Goal: Task Accomplishment & Management: Complete application form

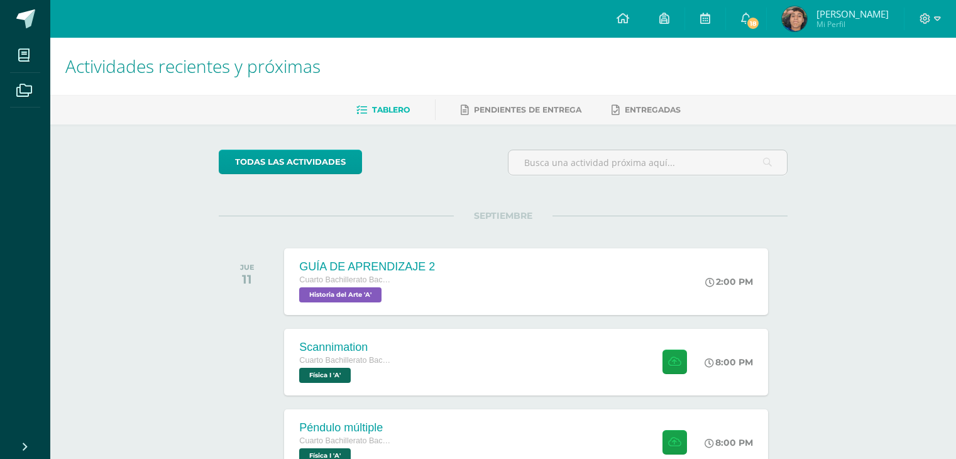
scroll to position [251, 0]
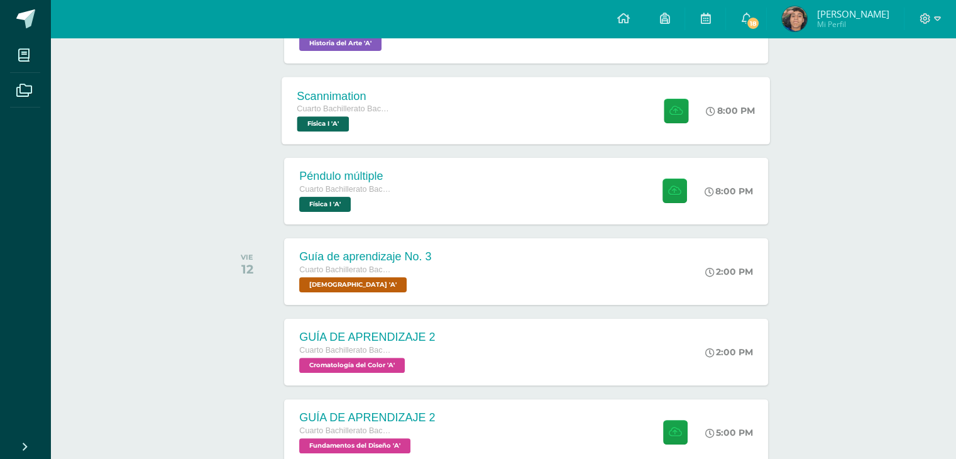
click at [540, 123] on div "Scannimation Cuarto Bachillerato Bachillerato en CCLL con Orientación en Diseño…" at bounding box center [526, 110] width 488 height 67
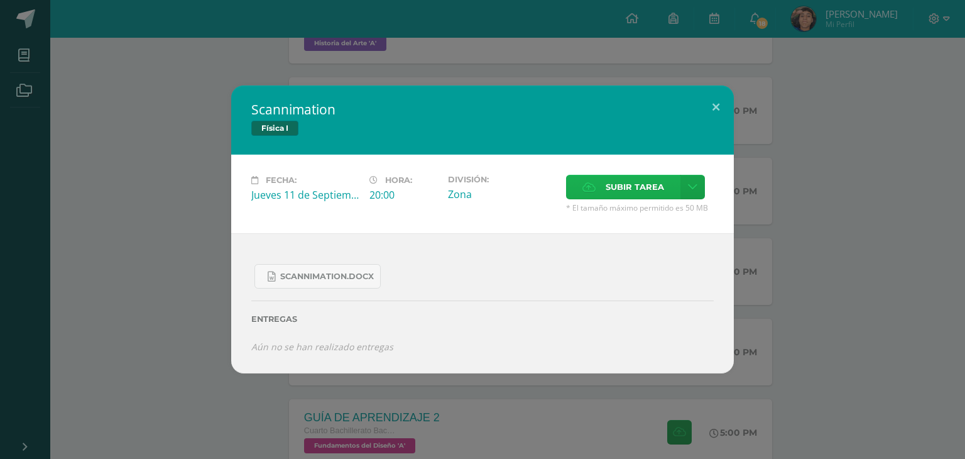
click at [606, 191] on span "Subir tarea" at bounding box center [635, 186] width 58 height 23
click at [0, 0] on input "Subir tarea" at bounding box center [0, 0] width 0 height 0
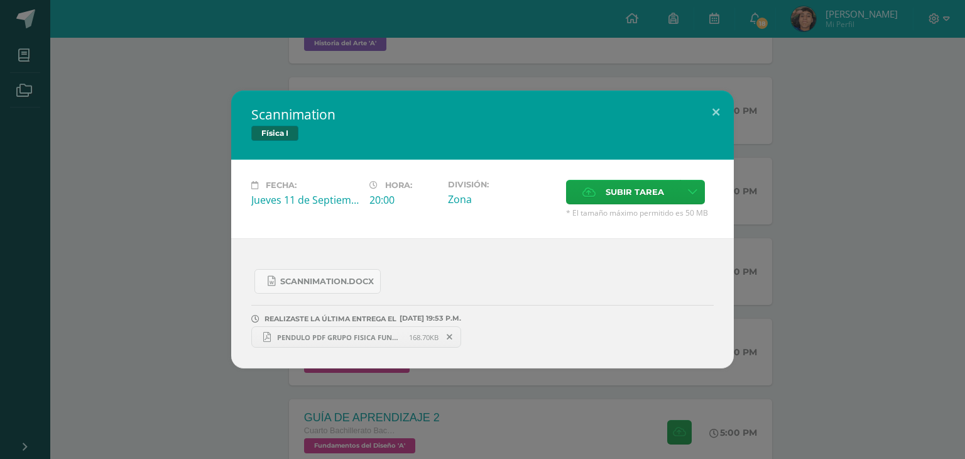
click at [339, 332] on span "PENDULO PDF GRUPO FISICA FUNDAMENTAL.pdf" at bounding box center [340, 336] width 138 height 9
click at [716, 102] on button at bounding box center [716, 111] width 36 height 43
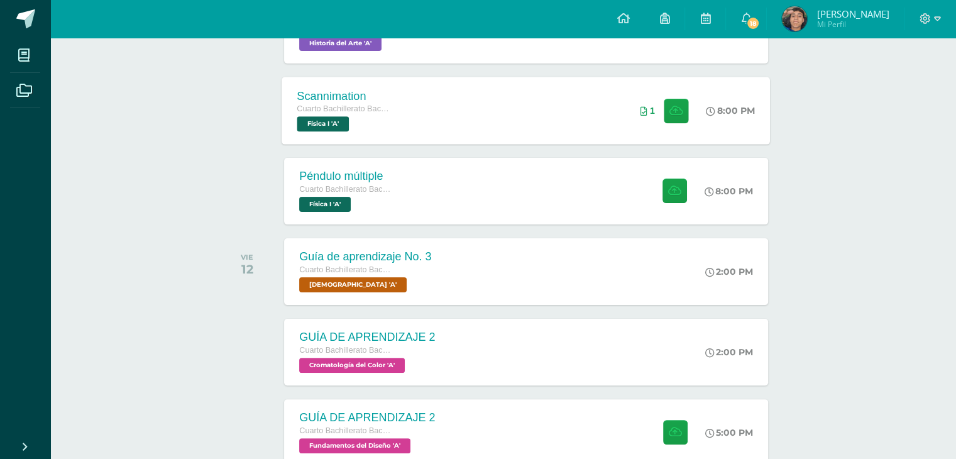
click at [503, 119] on div "Scannimation Cuarto Bachillerato Bachillerato en CCLL con Orientación en Diseño…" at bounding box center [526, 110] width 488 height 67
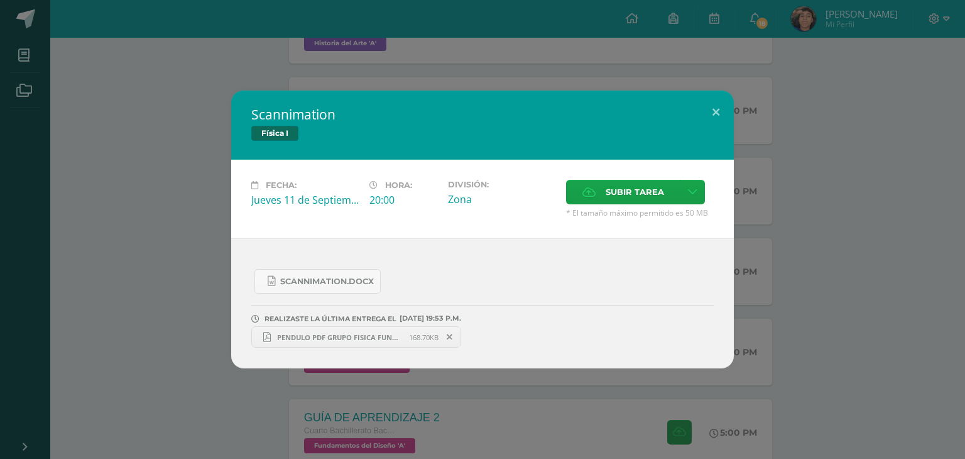
click at [455, 334] on span at bounding box center [449, 337] width 21 height 14
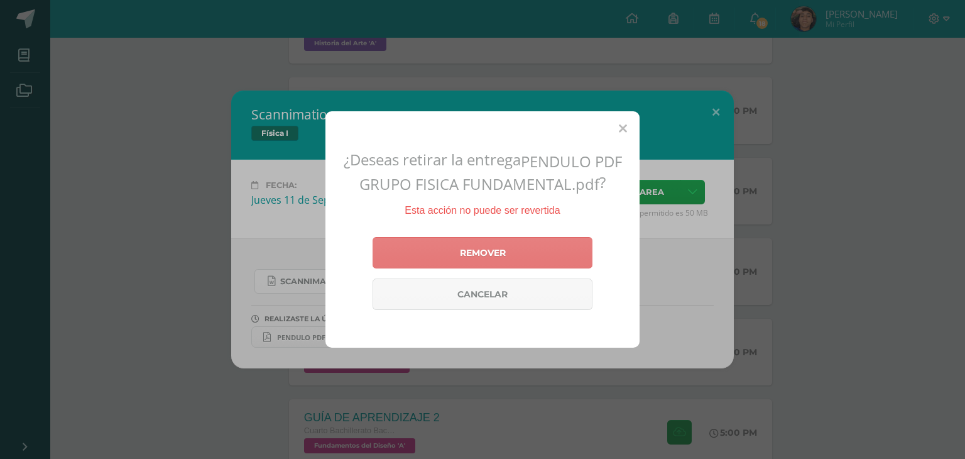
click at [483, 246] on link "Remover" at bounding box center [483, 252] width 220 height 31
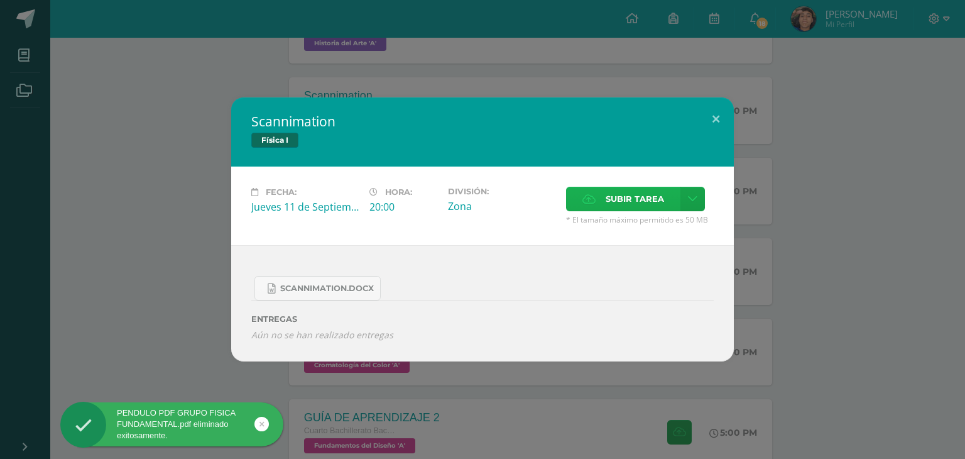
click at [603, 197] on label "Subir tarea" at bounding box center [623, 199] width 114 height 25
click at [0, 0] on input "Subir tarea" at bounding box center [0, 0] width 0 height 0
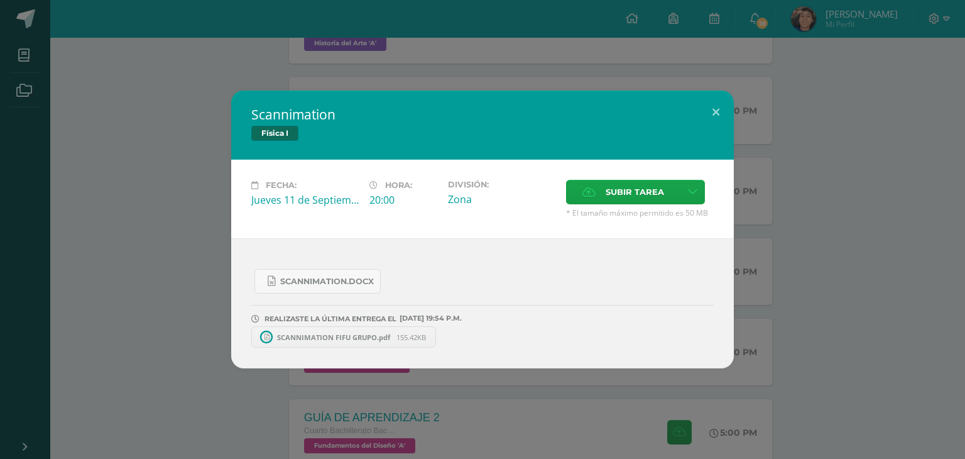
click at [318, 337] on span "SCANNIMATION FIFU GRUPO.pdf" at bounding box center [334, 336] width 126 height 9
click at [714, 111] on button at bounding box center [716, 111] width 36 height 43
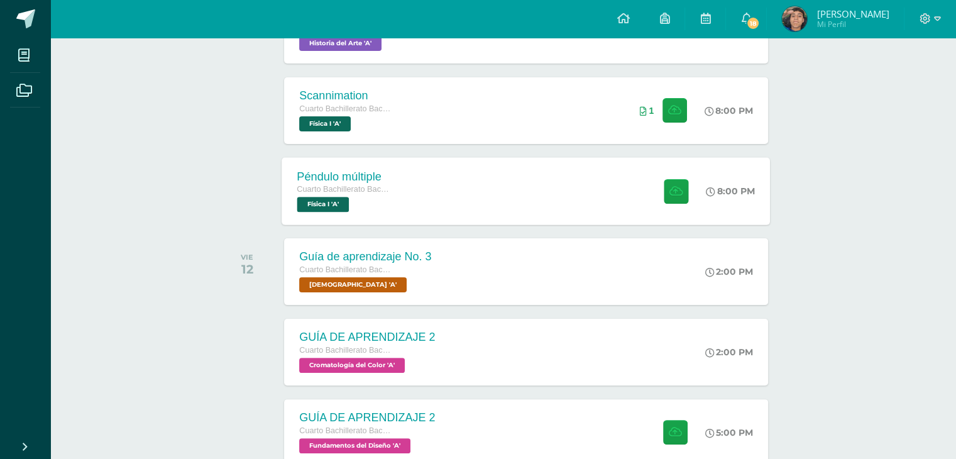
click at [523, 193] on div "Péndulo múltiple Cuarto Bachillerato Bachillerato en CCLL con Orientación en Di…" at bounding box center [526, 190] width 488 height 67
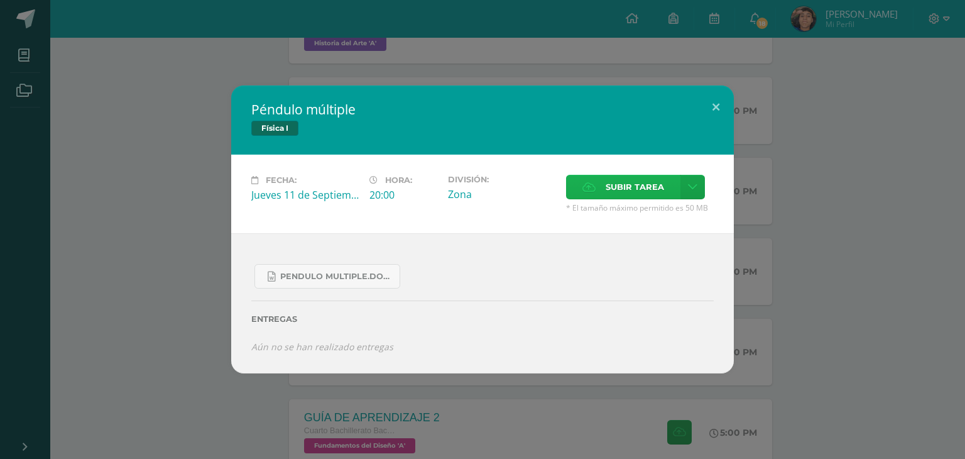
click at [583, 189] on icon at bounding box center [589, 187] width 13 height 8
click at [0, 0] on input "Subir tarea" at bounding box center [0, 0] width 0 height 0
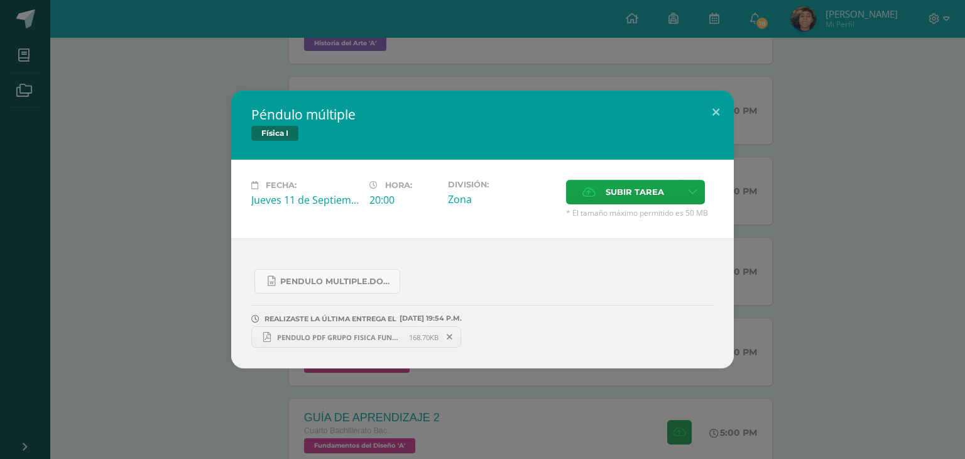
click at [762, 128] on div "Péndulo múltiple Física I Fecha: Jueves 11 de Septiembre Hora: 20:00 División: …" at bounding box center [482, 229] width 955 height 278
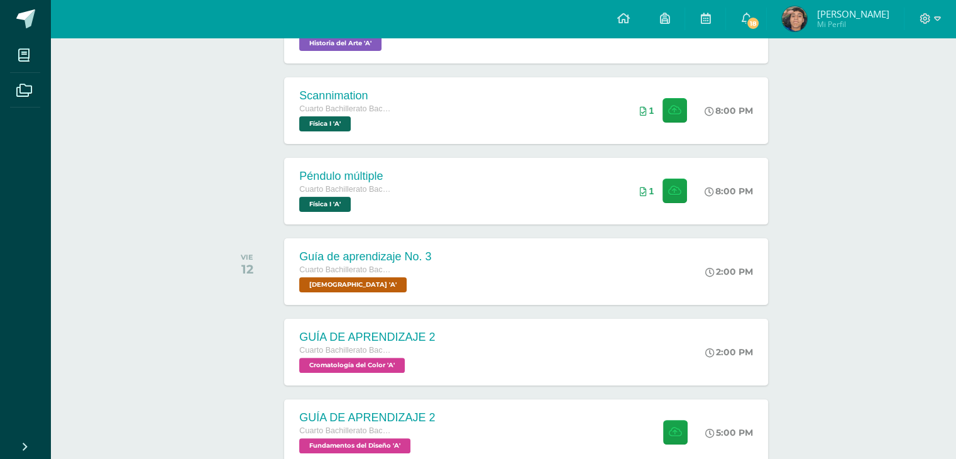
click at [482, 126] on div "Scannimation Cuarto Bachillerato Bachillerato en CCLL con Orientación en Diseño…" at bounding box center [525, 110] width 483 height 67
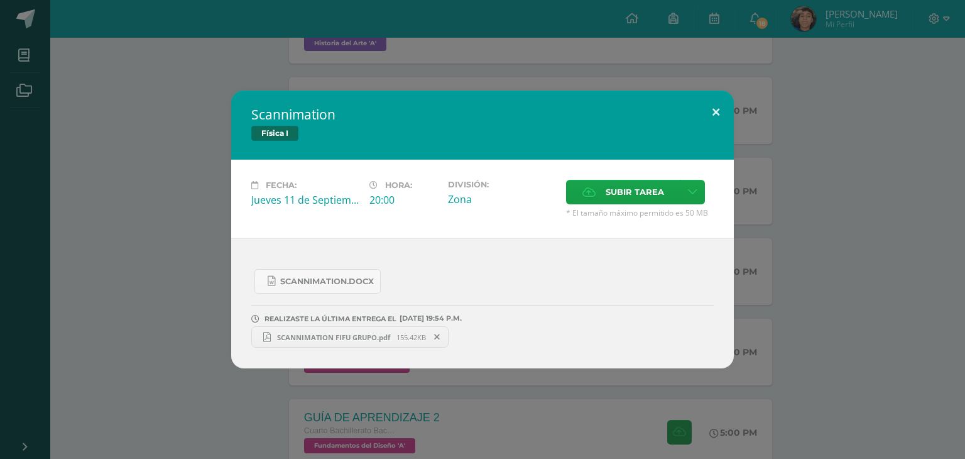
click at [715, 114] on button at bounding box center [716, 111] width 36 height 43
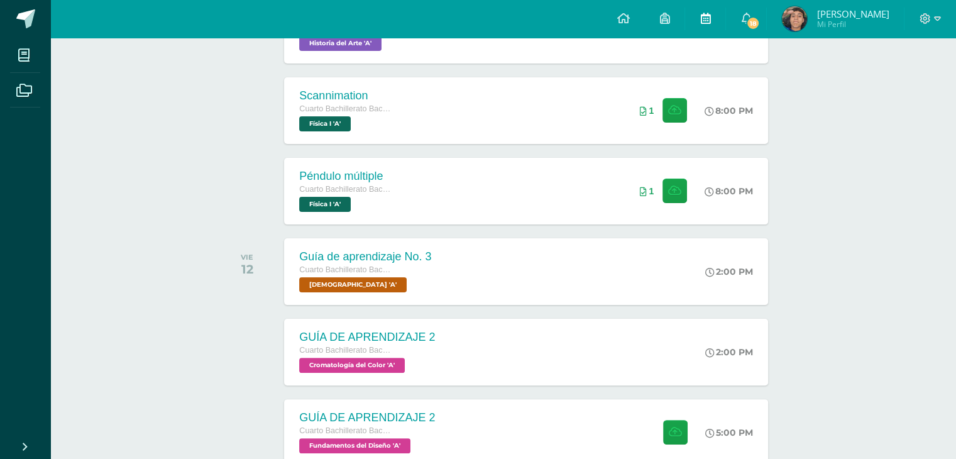
click at [710, 22] on icon at bounding box center [705, 18] width 10 height 11
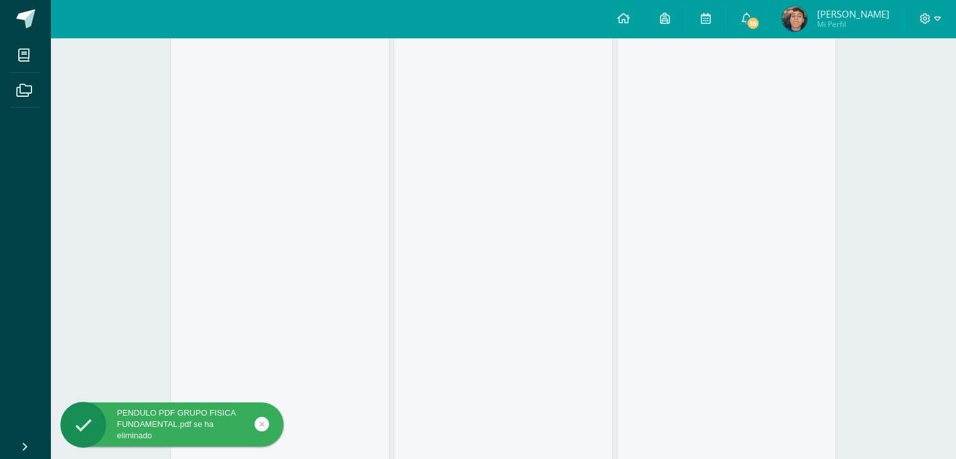
scroll to position [63, 0]
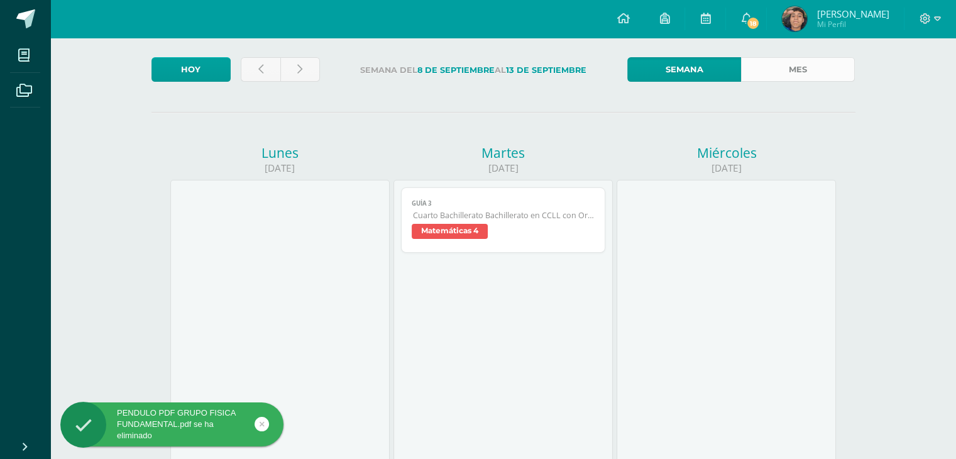
click at [787, 58] on link "Mes" at bounding box center [798, 69] width 114 height 25
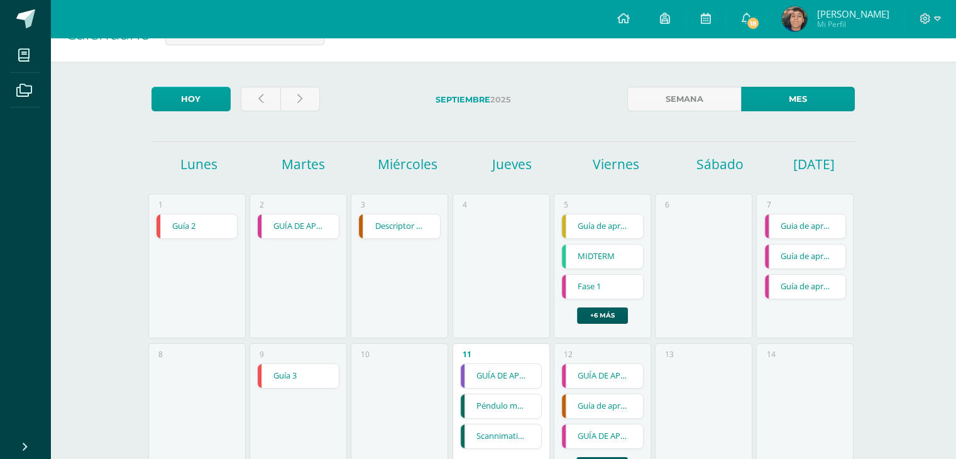
scroll to position [63, 0]
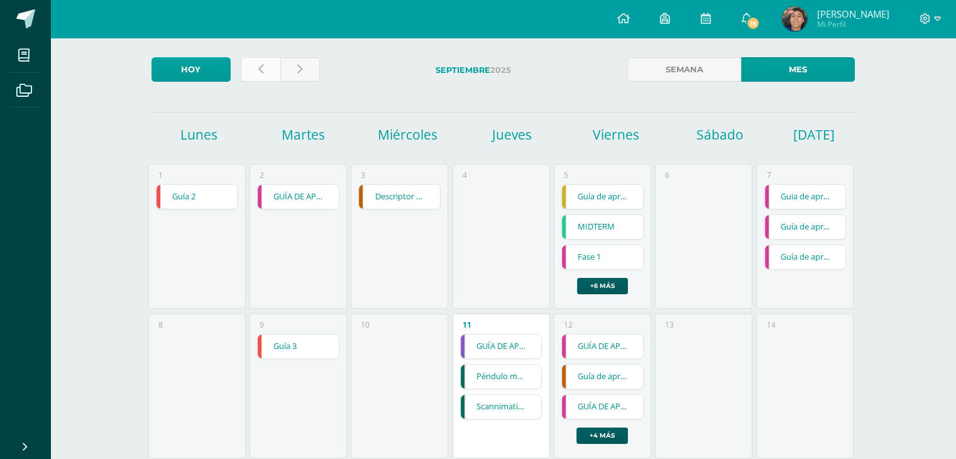
click at [256, 66] on link at bounding box center [261, 69] width 40 height 25
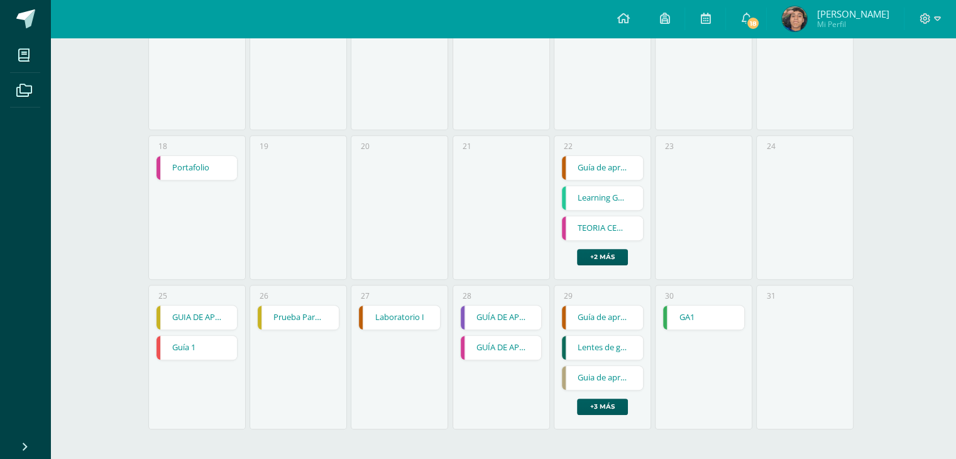
scroll to position [542, 0]
click at [608, 339] on link "Lentes de gelatina" at bounding box center [602, 347] width 81 height 24
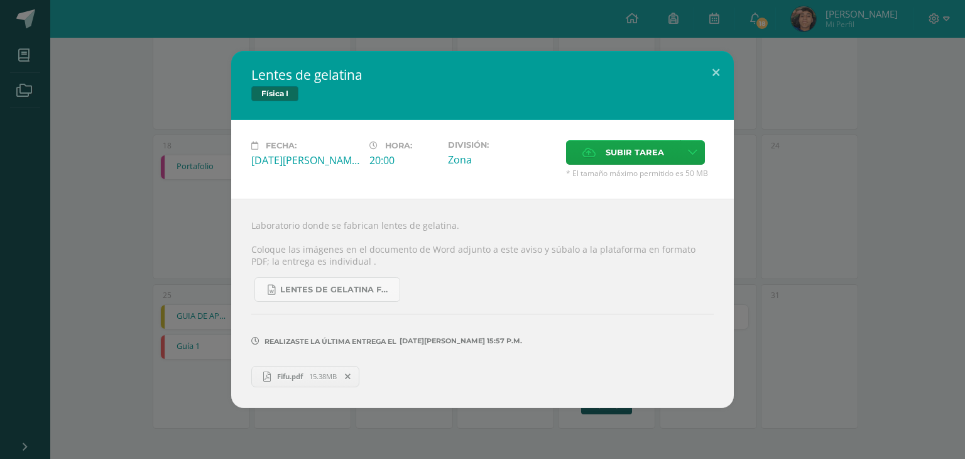
click at [312, 378] on span "15.38MB" at bounding box center [323, 375] width 28 height 9
click at [620, 158] on span "Subir tarea" at bounding box center [635, 152] width 58 height 23
click at [0, 0] on input "Subir tarea" at bounding box center [0, 0] width 0 height 0
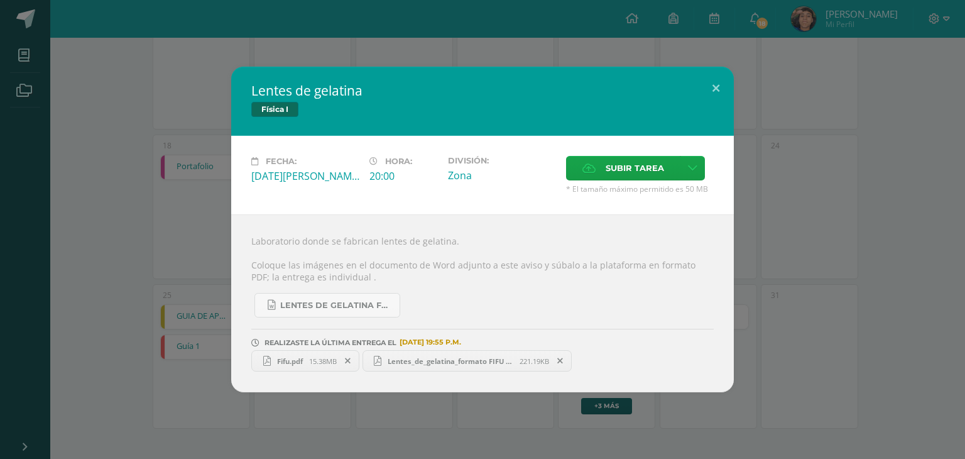
click at [351, 362] on icon at bounding box center [348, 360] width 6 height 9
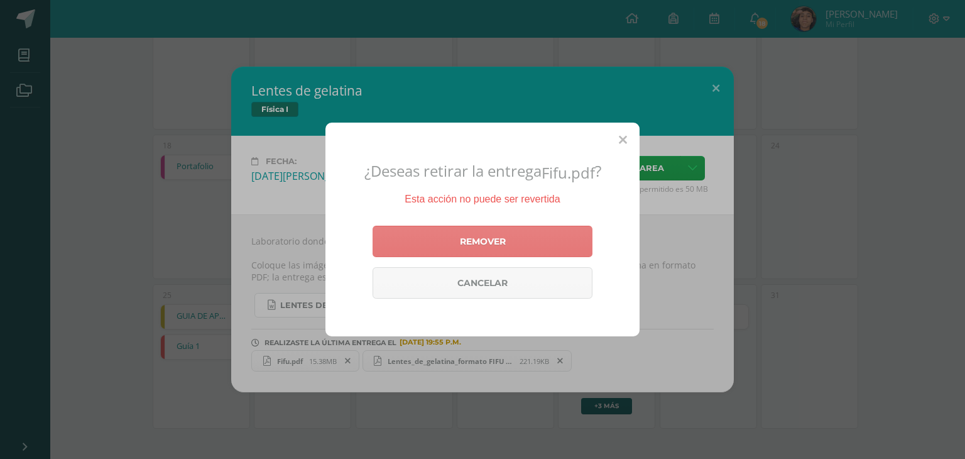
click at [553, 228] on link "Remover" at bounding box center [483, 241] width 220 height 31
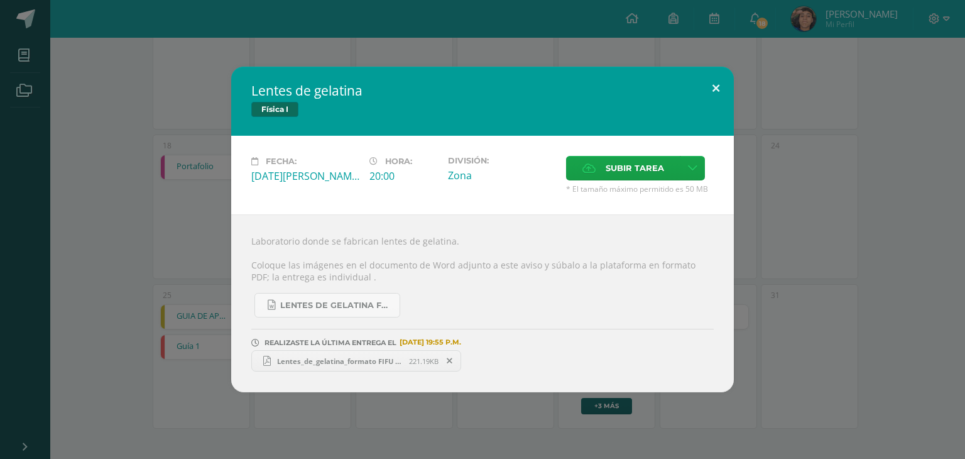
click at [719, 87] on button at bounding box center [716, 88] width 36 height 43
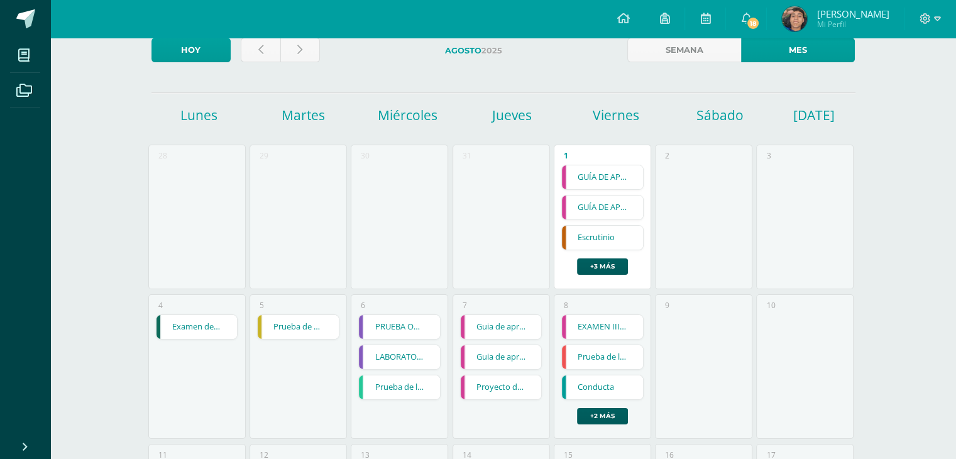
scroll to position [0, 0]
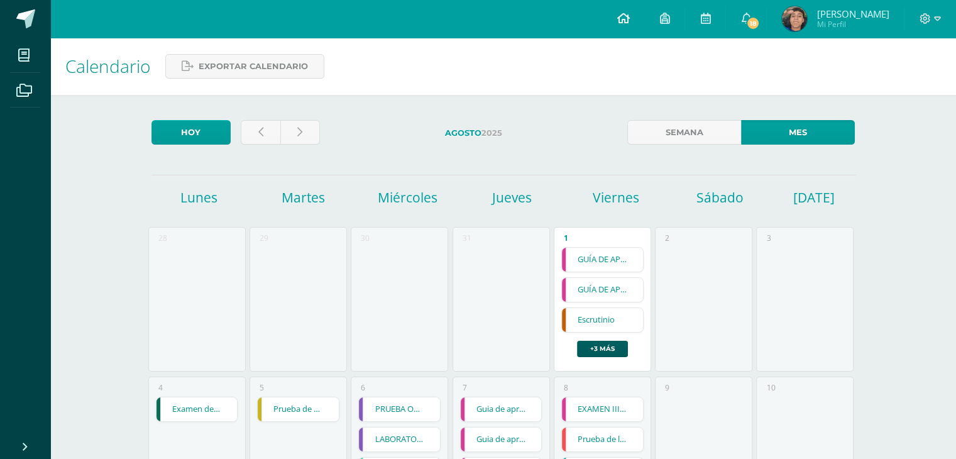
click at [629, 13] on icon at bounding box center [623, 18] width 13 height 11
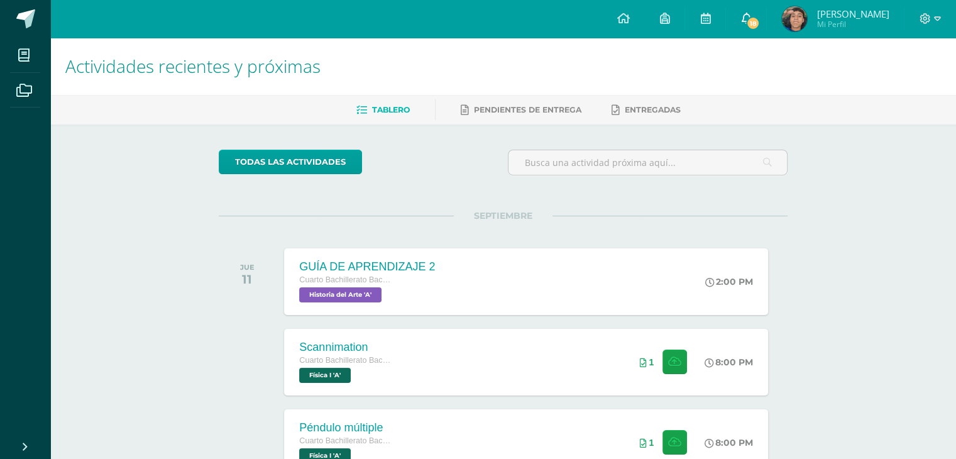
click at [760, 19] on span "18" at bounding box center [753, 23] width 14 height 14
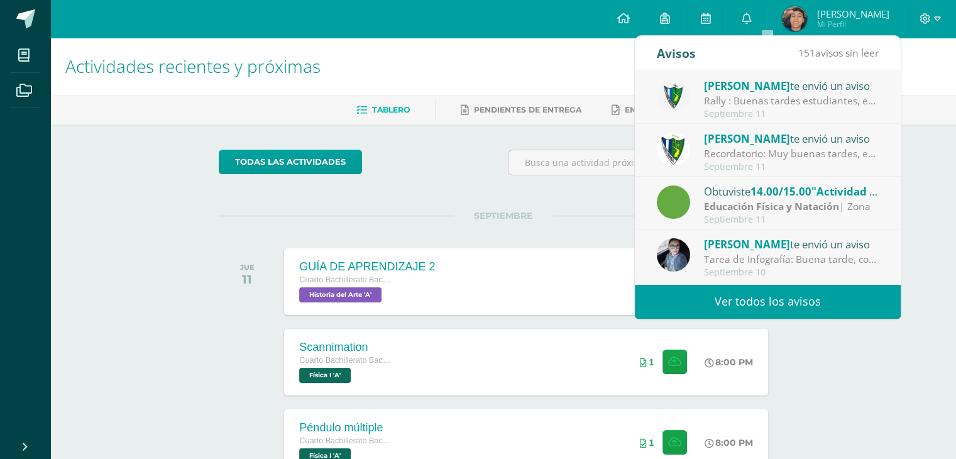
click at [754, 305] on link "Ver todos los avisos" at bounding box center [768, 301] width 266 height 35
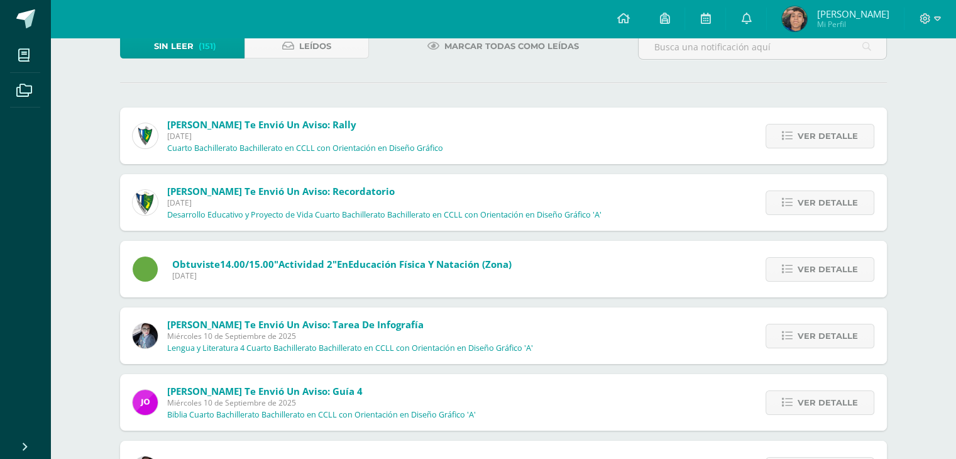
scroll to position [93, 0]
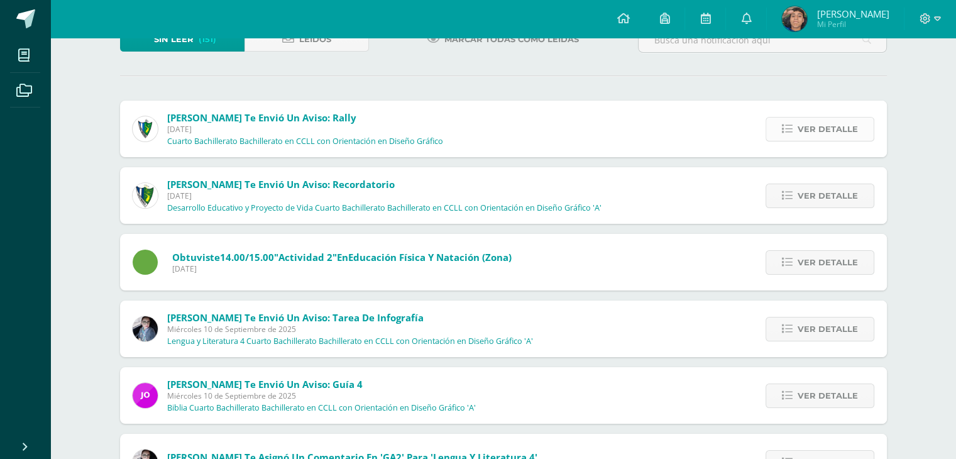
click at [843, 139] on div "Ver detalle" at bounding box center [817, 129] width 140 height 57
click at [843, 137] on span "Ver detalle" at bounding box center [828, 129] width 60 height 23
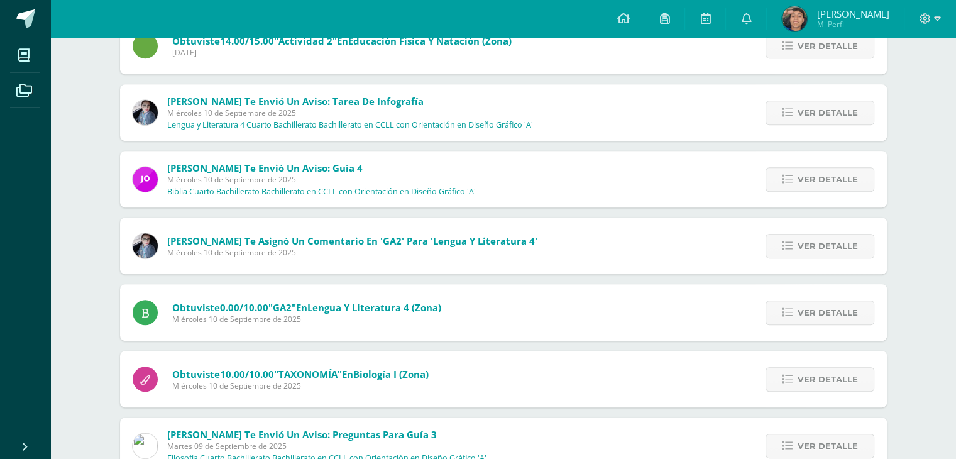
scroll to position [553, 0]
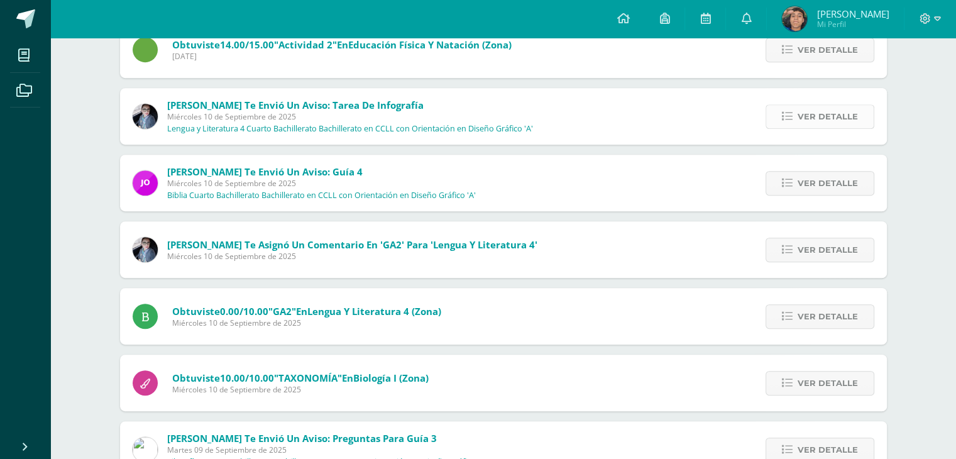
click at [834, 110] on span "Ver detalle" at bounding box center [828, 116] width 60 height 23
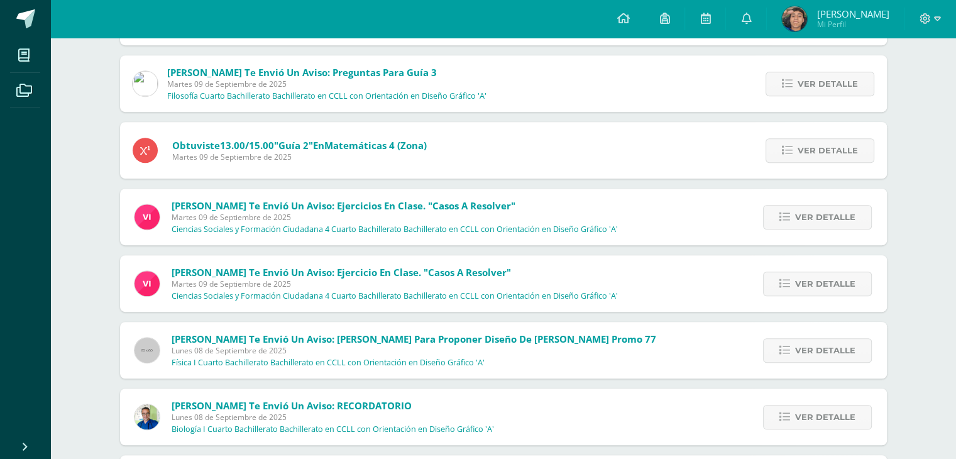
scroll to position [708, 0]
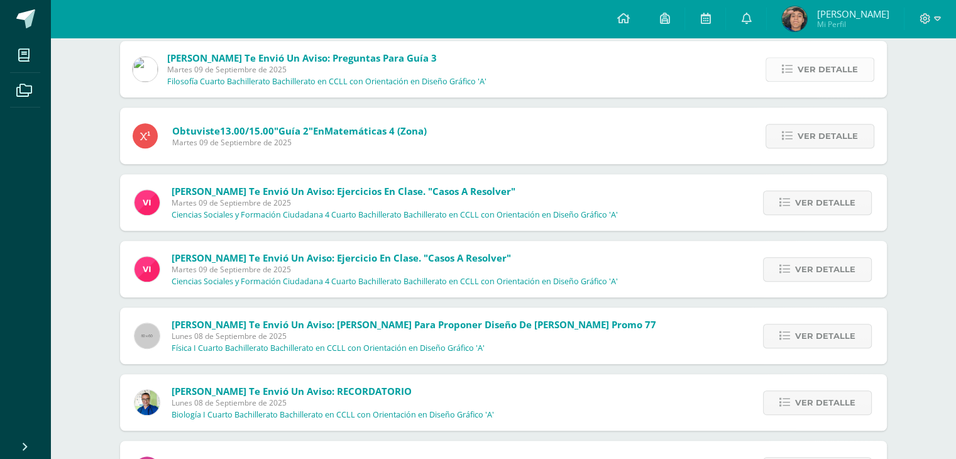
click at [826, 76] on span "Ver detalle" at bounding box center [828, 69] width 60 height 23
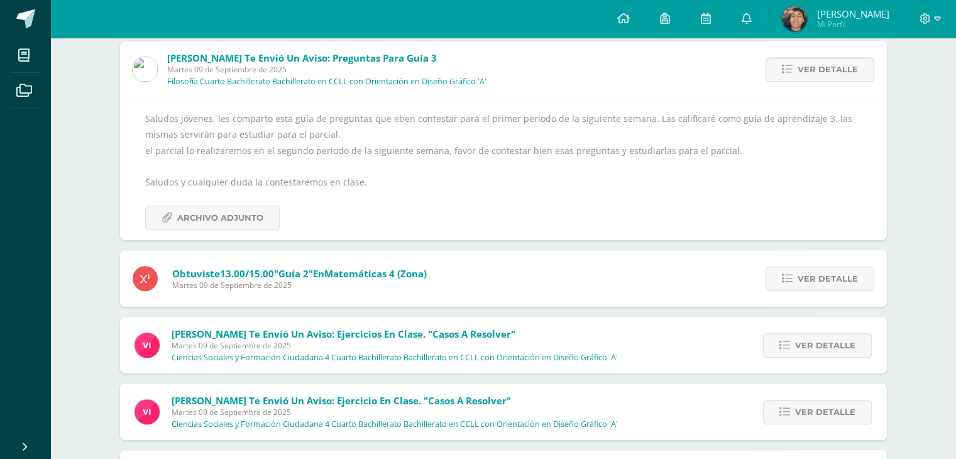
scroll to position [552, 0]
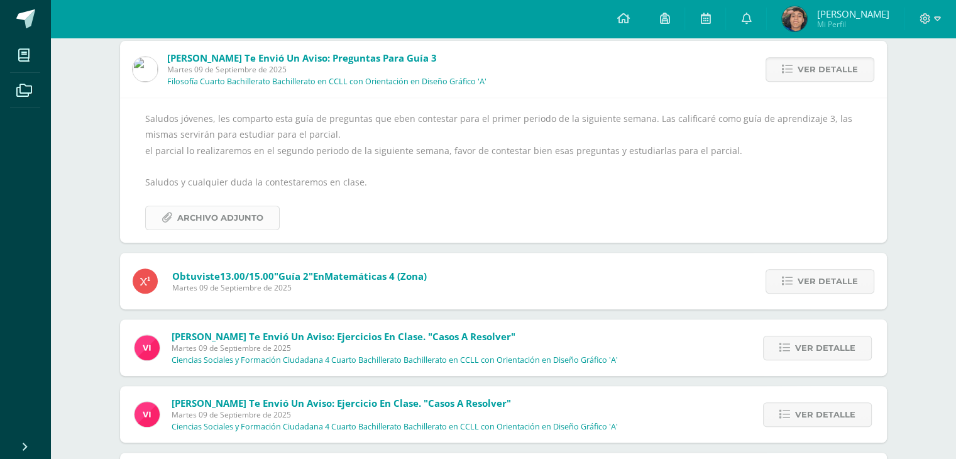
click at [215, 224] on span "Archivo Adjunto" at bounding box center [220, 217] width 86 height 23
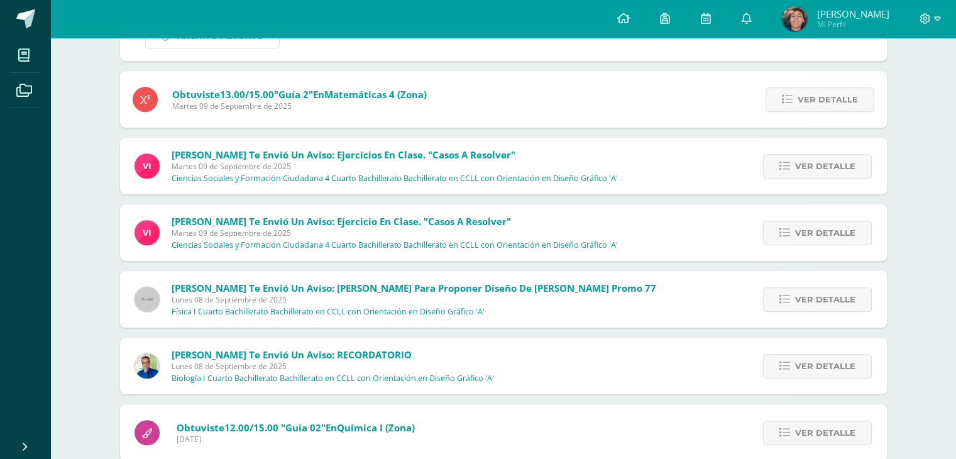
scroll to position [739, 0]
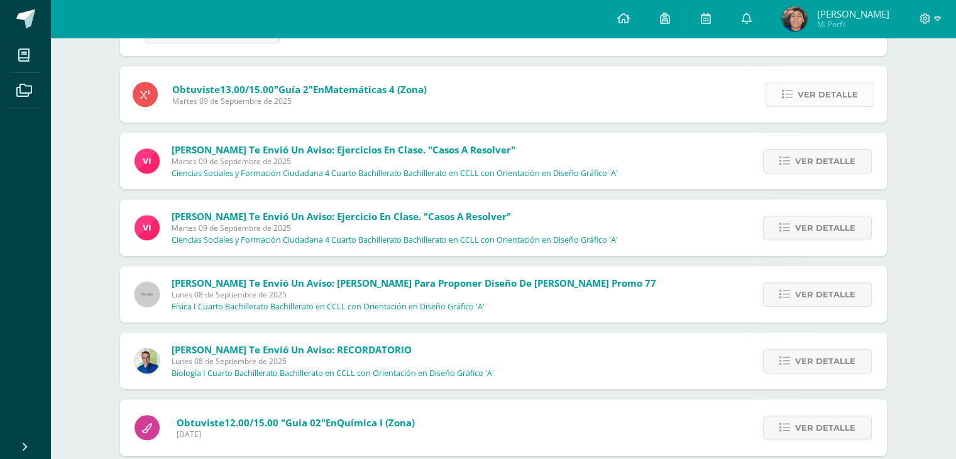
click at [840, 96] on span "Ver detalle" at bounding box center [828, 94] width 60 height 23
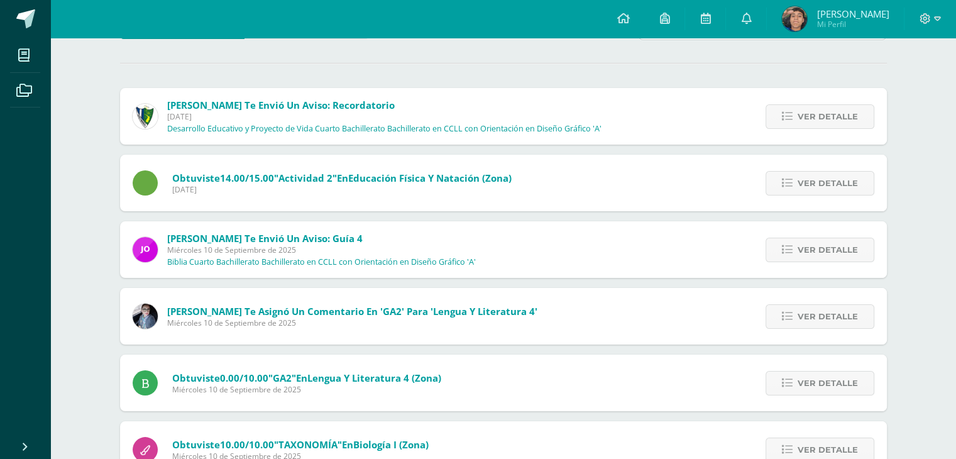
scroll to position [0, 0]
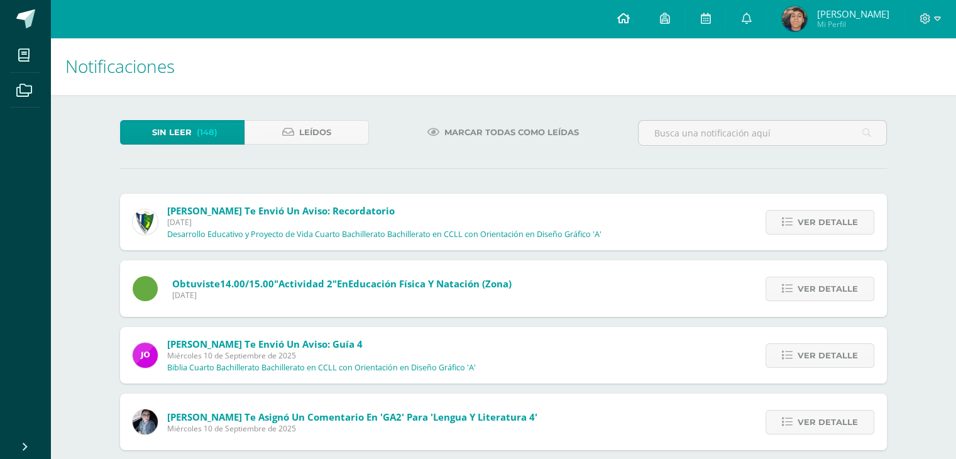
click at [634, 19] on link at bounding box center [622, 19] width 43 height 38
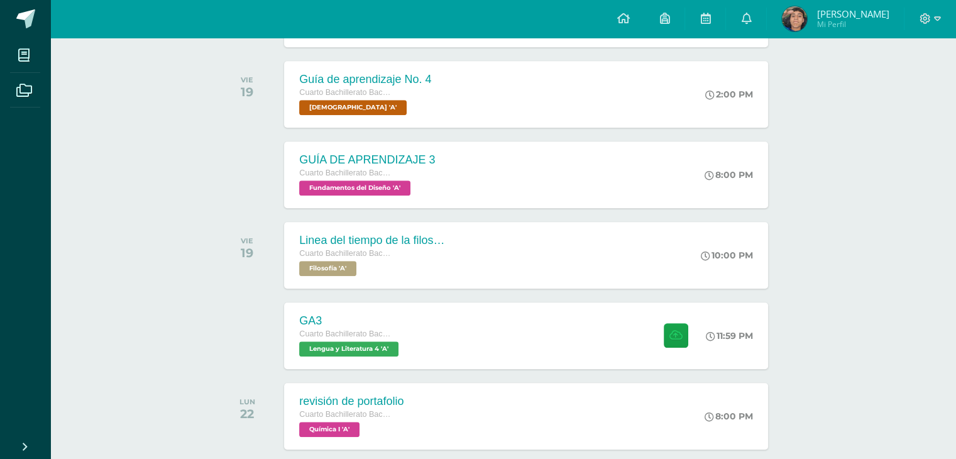
scroll to position [1040, 0]
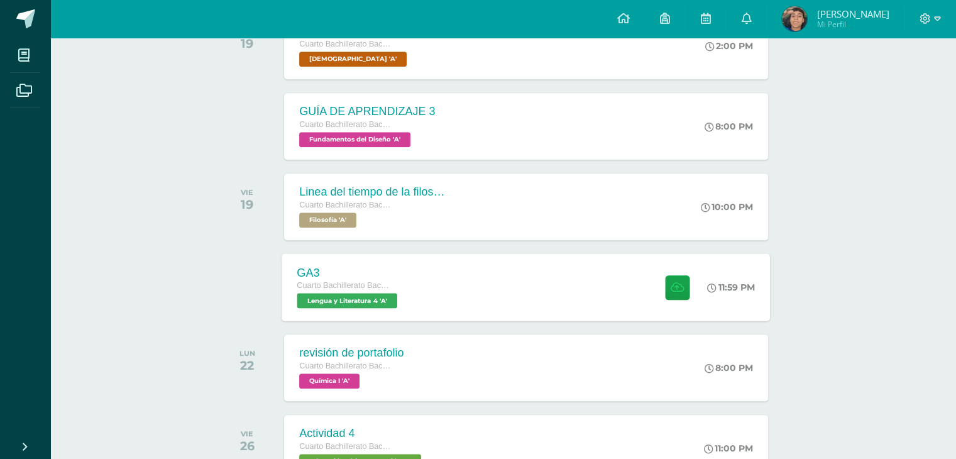
click at [603, 272] on div "GA3 Cuarto Bachillerato Bachillerato en CCLL con Orientación en Diseño Gráfico …" at bounding box center [526, 286] width 488 height 67
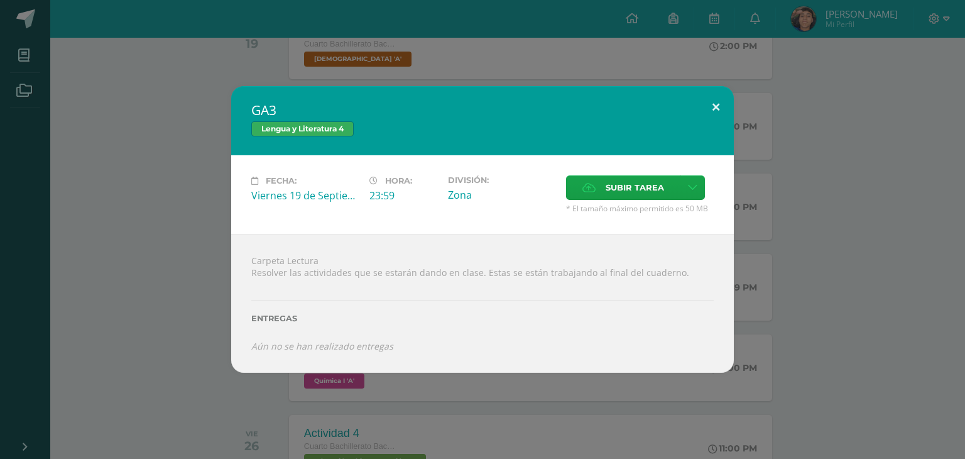
click at [707, 104] on button at bounding box center [716, 107] width 36 height 43
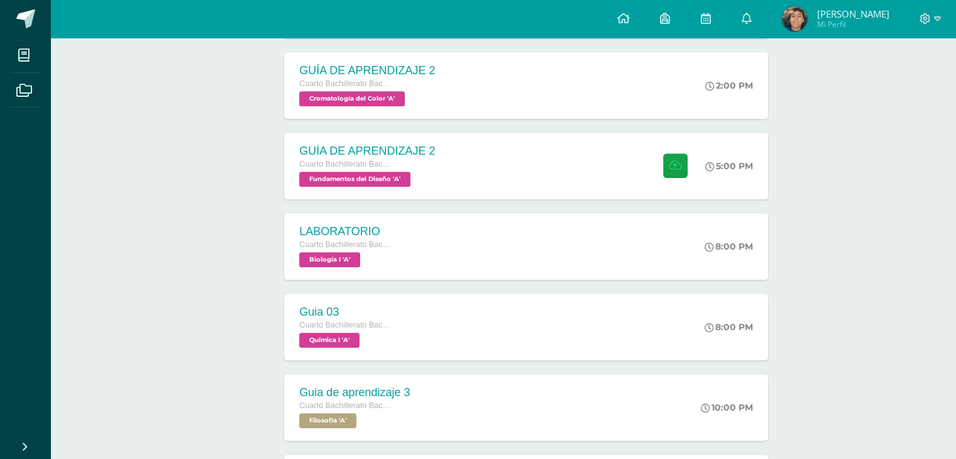
scroll to position [515, 0]
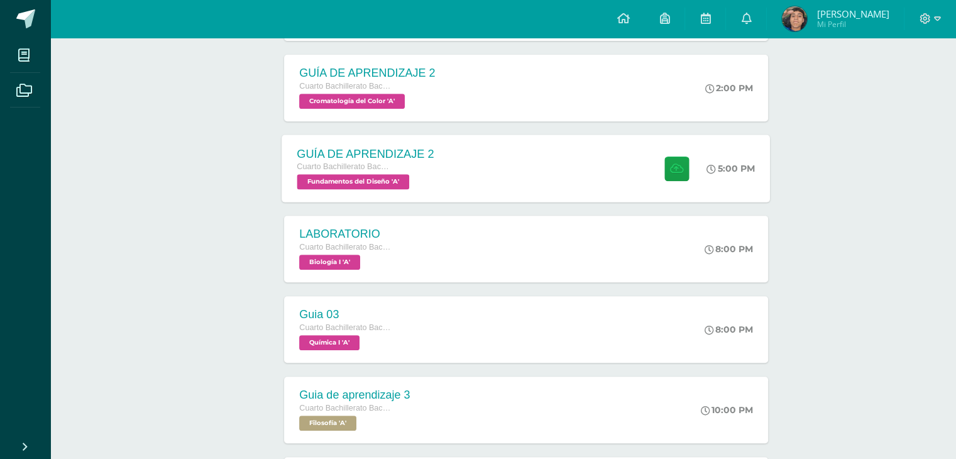
click at [618, 183] on div "GUÍA DE APRENDIZAJE 2 Cuarto Bachillerato Bachillerato en CCLL con Orientación …" at bounding box center [526, 167] width 488 height 67
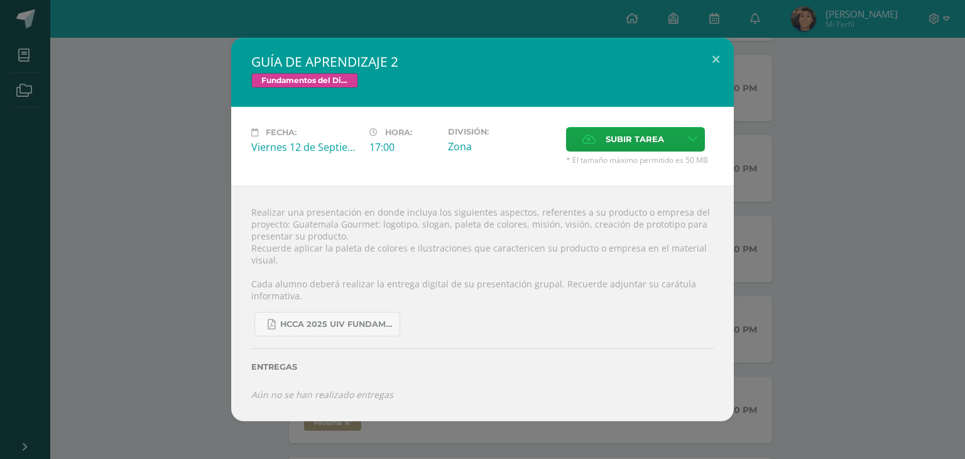
click at [965, 178] on div "GUÍA DE APRENDIZAJE 2 Fundamentos del Diseño Fecha: Viernes 12 de Septiembre Ho…" at bounding box center [482, 229] width 965 height 459
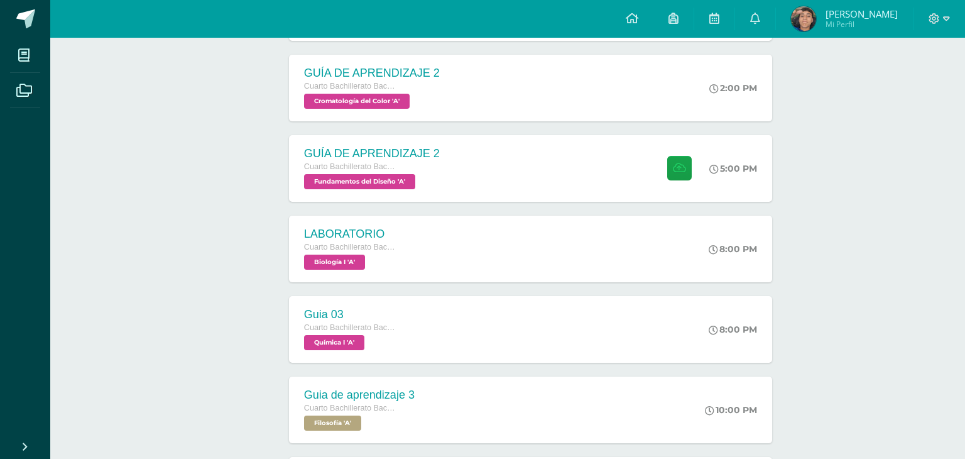
click at [965, 180] on div "GUÍA DE APRENDIZAJE 2 Fundamentos del Diseño Fecha: Viernes 12 de Septiembre Ho…" at bounding box center [482, 229] width 965 height 459
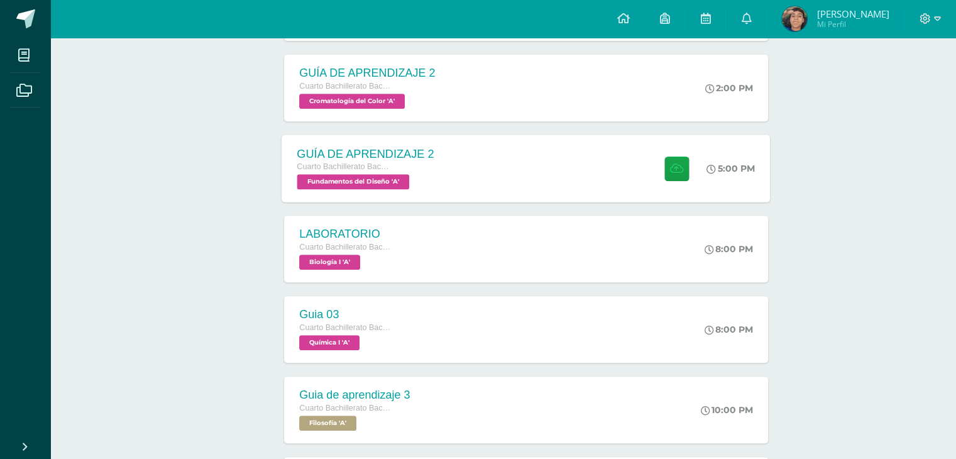
click at [622, 179] on div "GUÍA DE APRENDIZAJE 2 Cuarto Bachillerato Bachillerato en CCLL con Orientación …" at bounding box center [526, 167] width 488 height 67
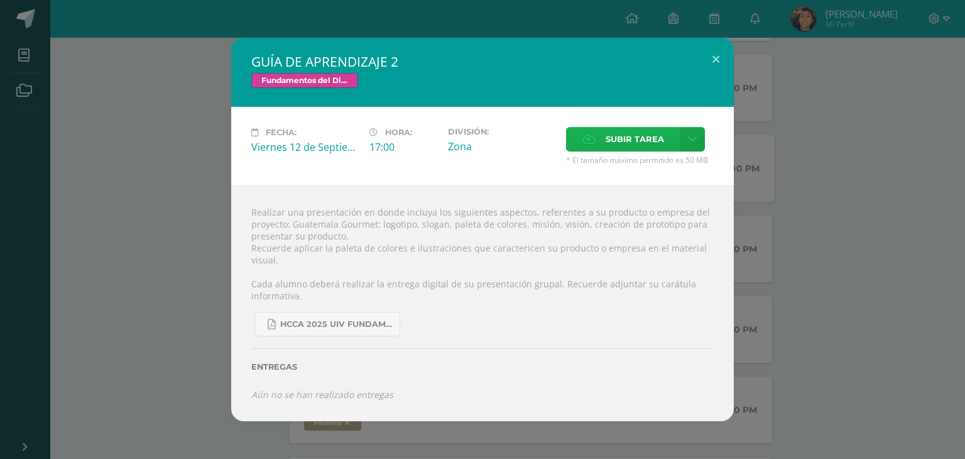
click at [628, 143] on span "Subir tarea" at bounding box center [635, 139] width 58 height 23
click at [0, 0] on input "Subir tarea" at bounding box center [0, 0] width 0 height 0
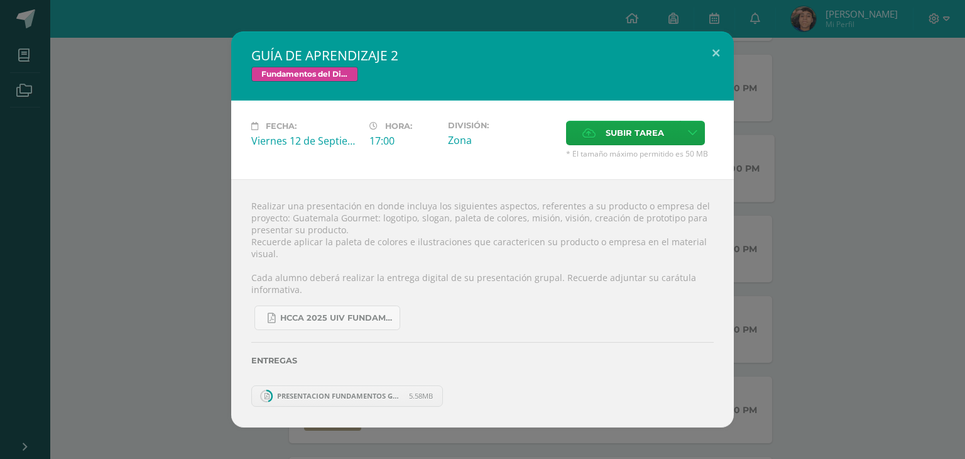
click at [302, 400] on span "PRESENTACION FUNDAMENTOS GRUPO.pdf" at bounding box center [340, 395] width 138 height 9
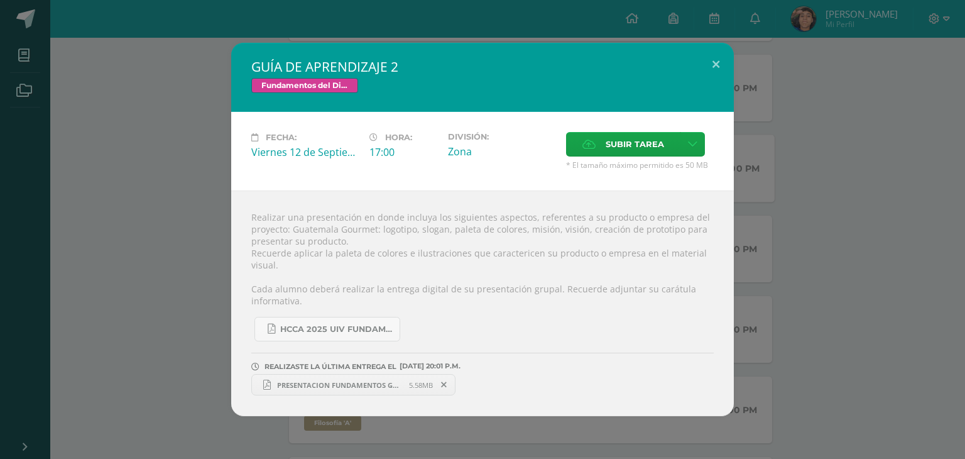
click at [347, 383] on span "PRESENTACION FUNDAMENTOS GRUPO.pdf" at bounding box center [340, 384] width 138 height 9
click at [721, 64] on button at bounding box center [716, 64] width 36 height 43
